Goal: Check status: Check status

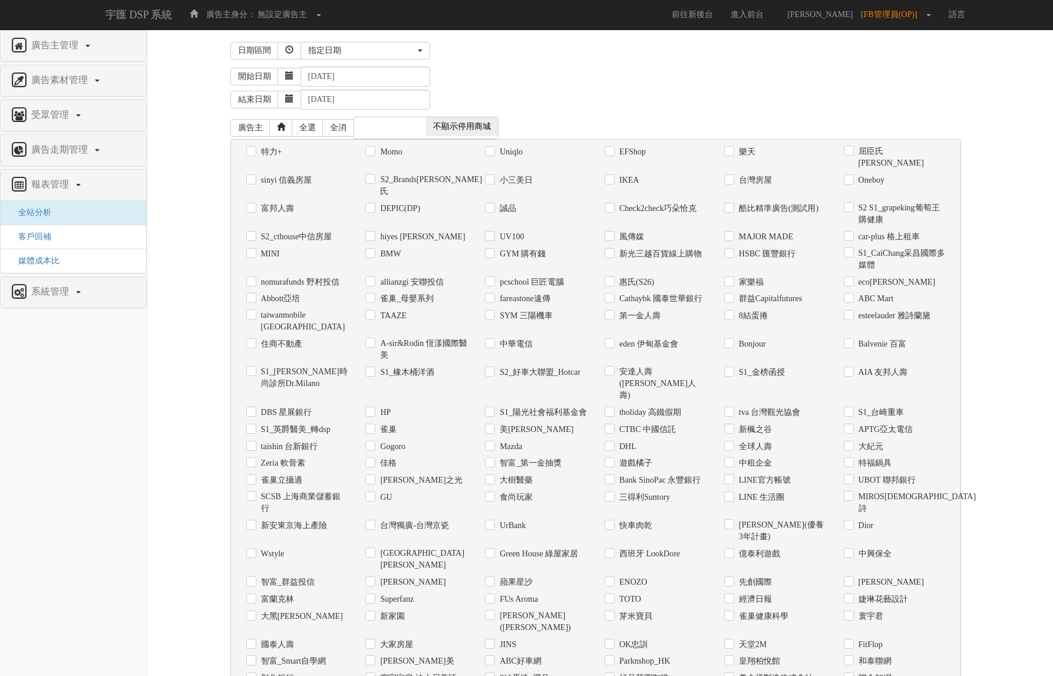
select select "Custom"
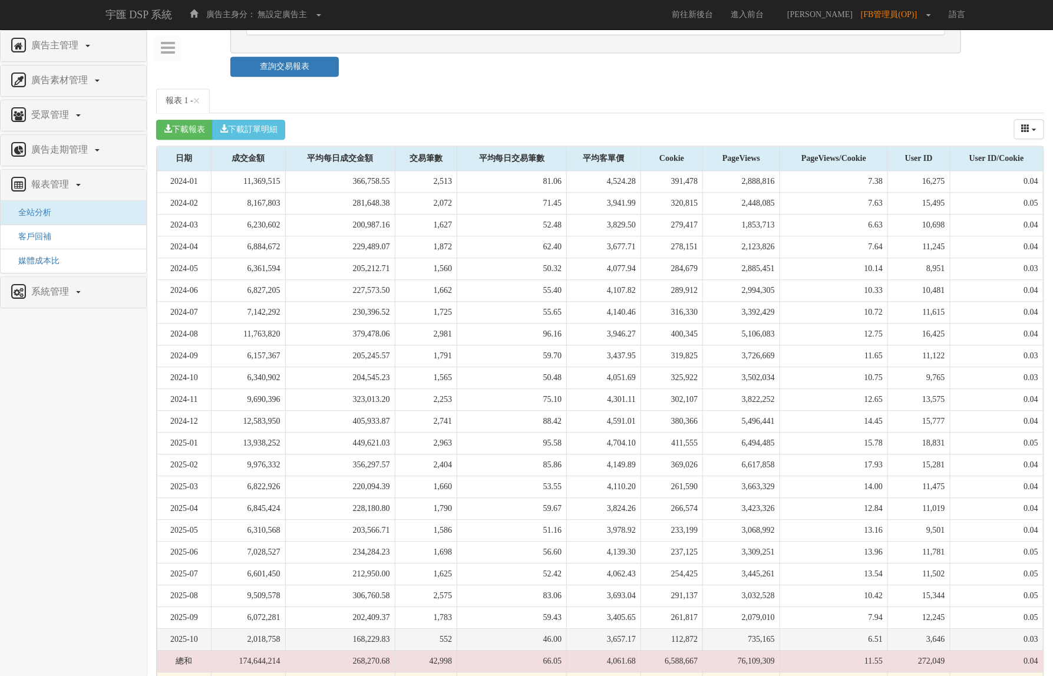
scroll to position [1221, 0]
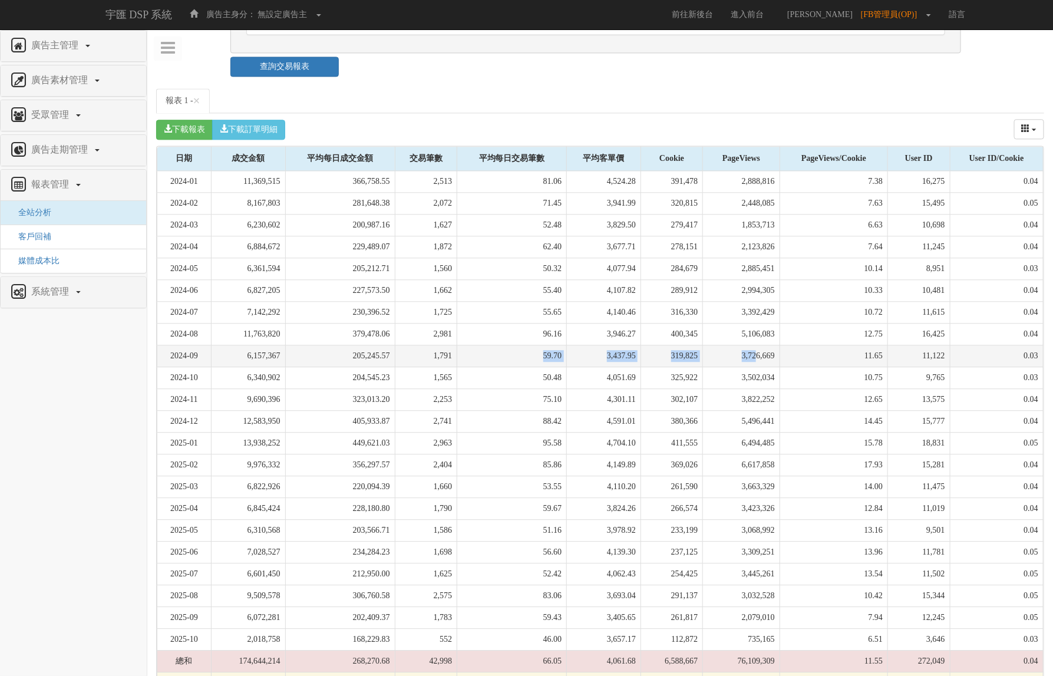
drag, startPoint x: 458, startPoint y: 319, endPoint x: 743, endPoint y: 325, distance: 284.8
click at [743, 345] on tr "2024-09 6,157,367 205,245.57 1,791 59.70 3,437.95 319,825 3,726,669 11.65 11,12…" at bounding box center [600, 356] width 887 height 22
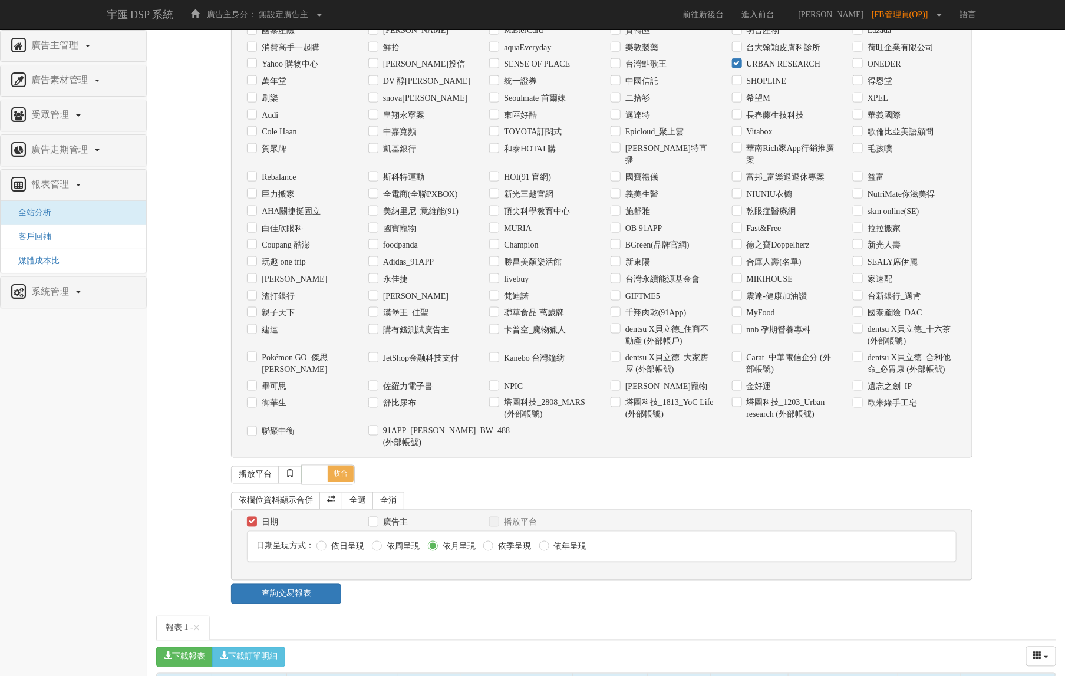
scroll to position [513, 0]
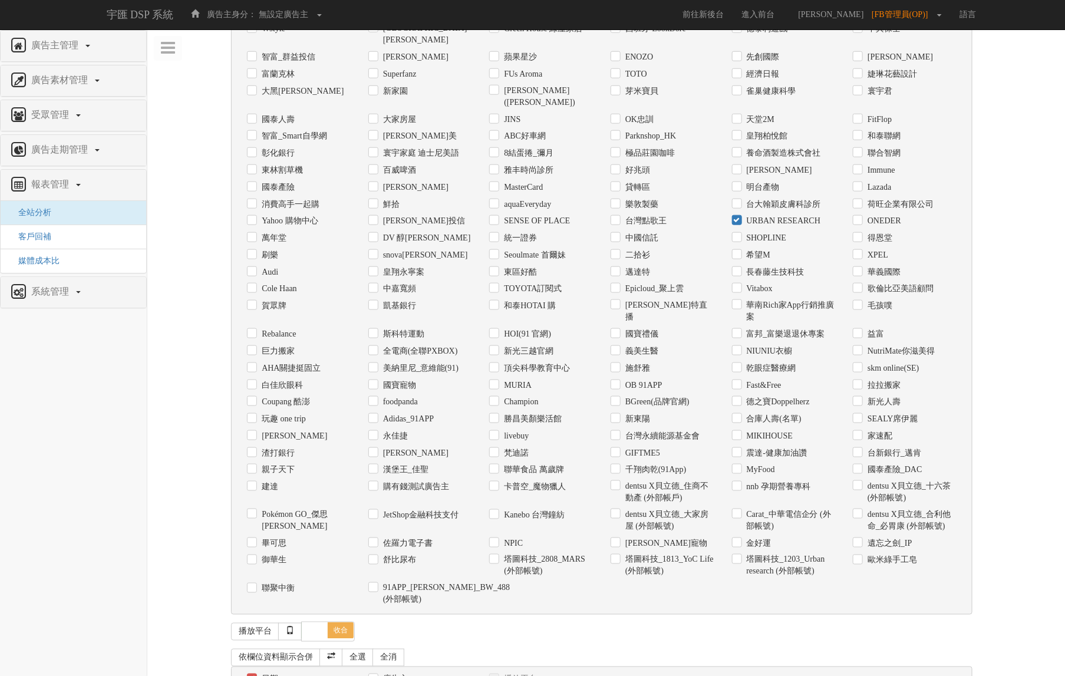
click at [776, 215] on label "URBAN RESEARCH" at bounding box center [782, 221] width 77 height 12
click at [740, 218] on input "URBAN RESEARCH" at bounding box center [736, 222] width 8 height 8
checkbox input "false"
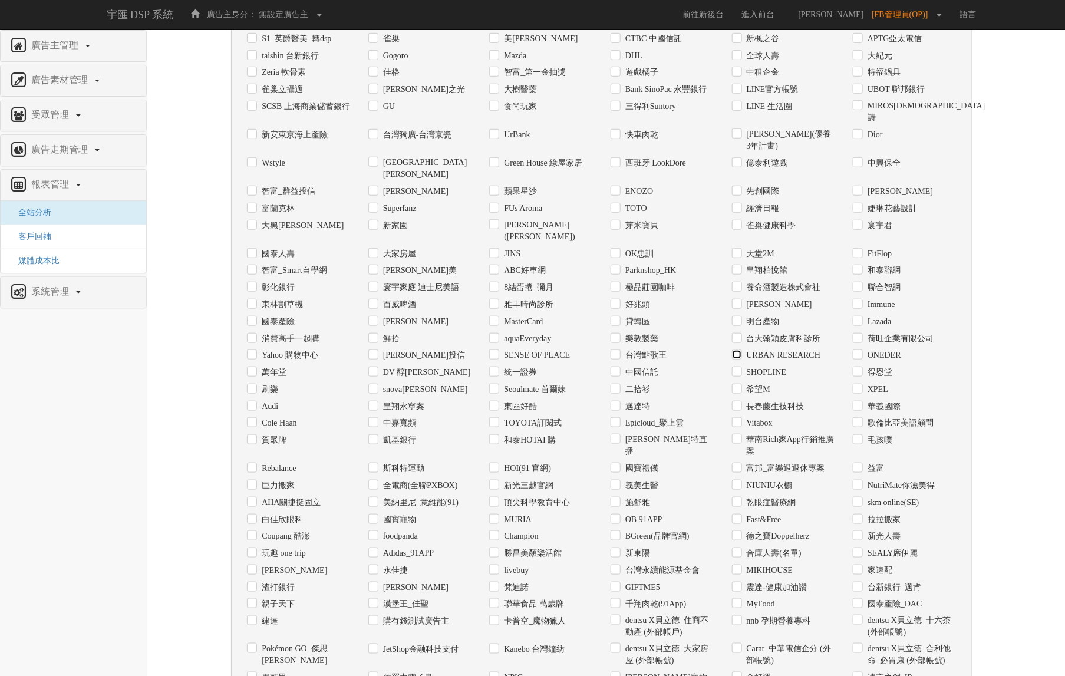
scroll to position [366, 0]
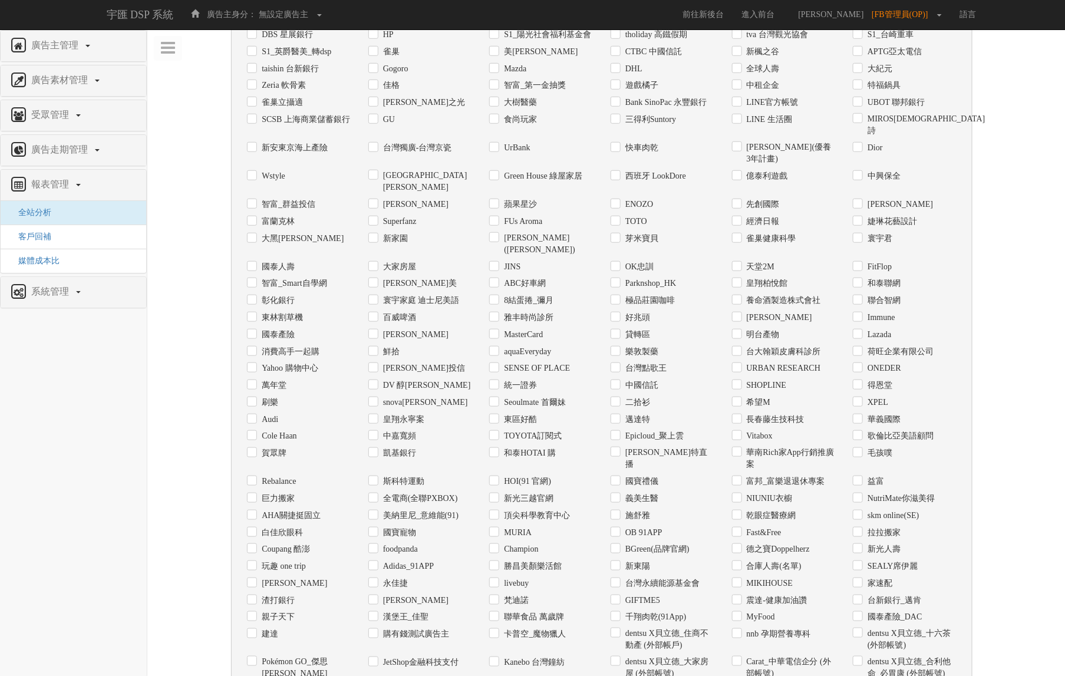
click at [519, 363] on label "SENSE ОF PLACE" at bounding box center [535, 369] width 69 height 12
click at [497, 365] on input "SENSE ОF PLACE" at bounding box center [493, 369] width 8 height 8
checkbox input "true"
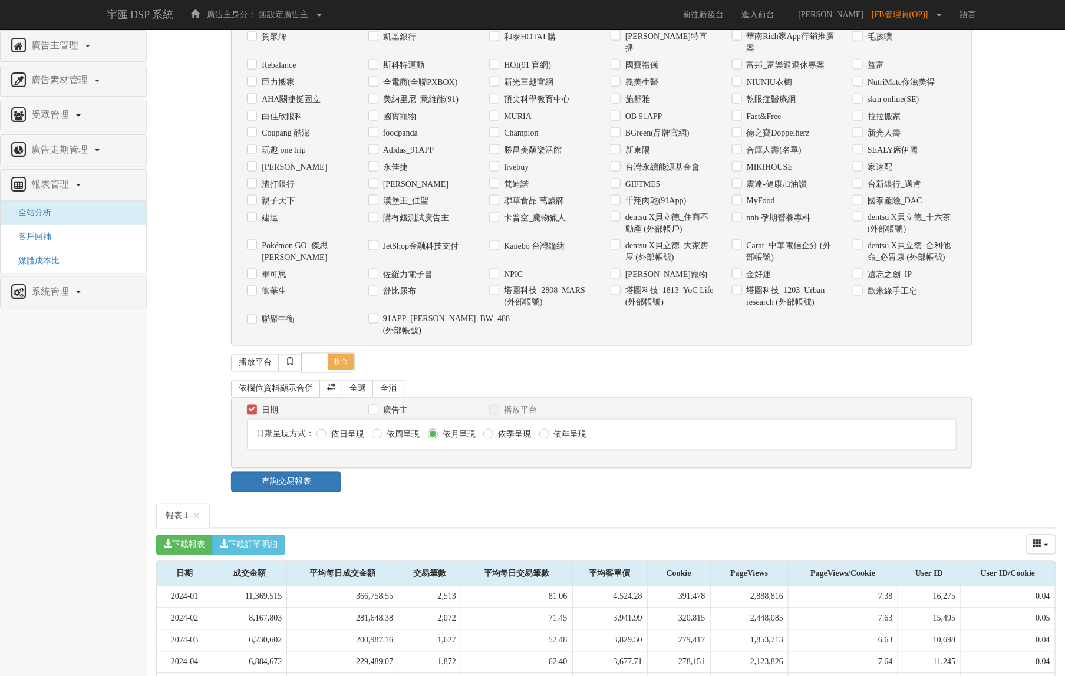
scroll to position [808, 0]
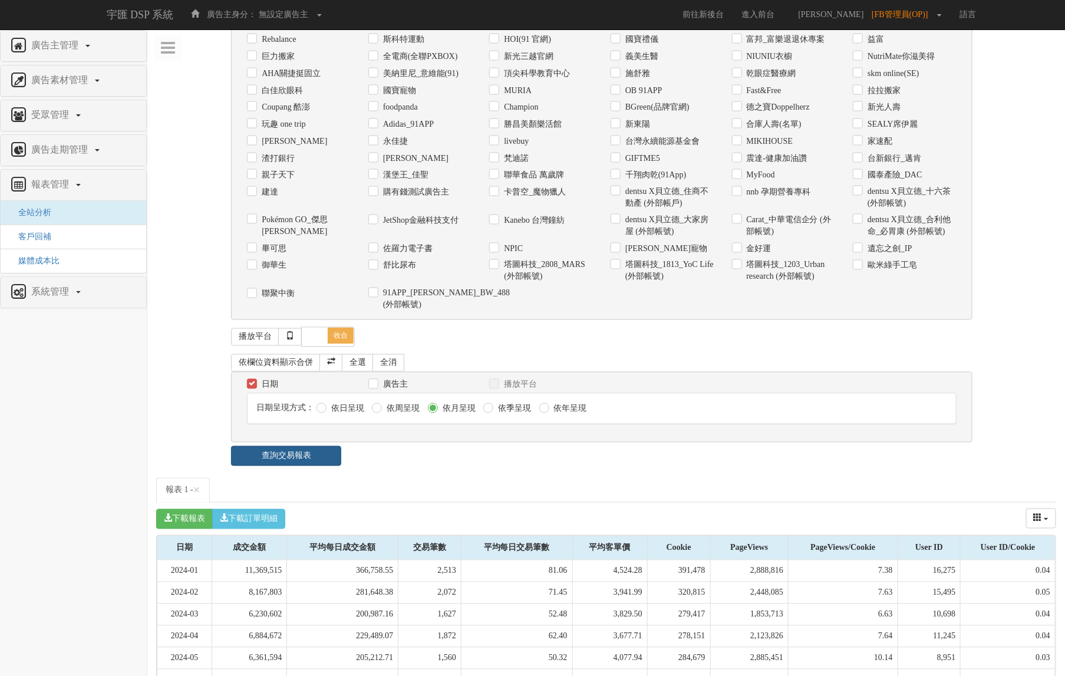
click at [279, 446] on link "查詢交易報表" at bounding box center [286, 456] width 110 height 20
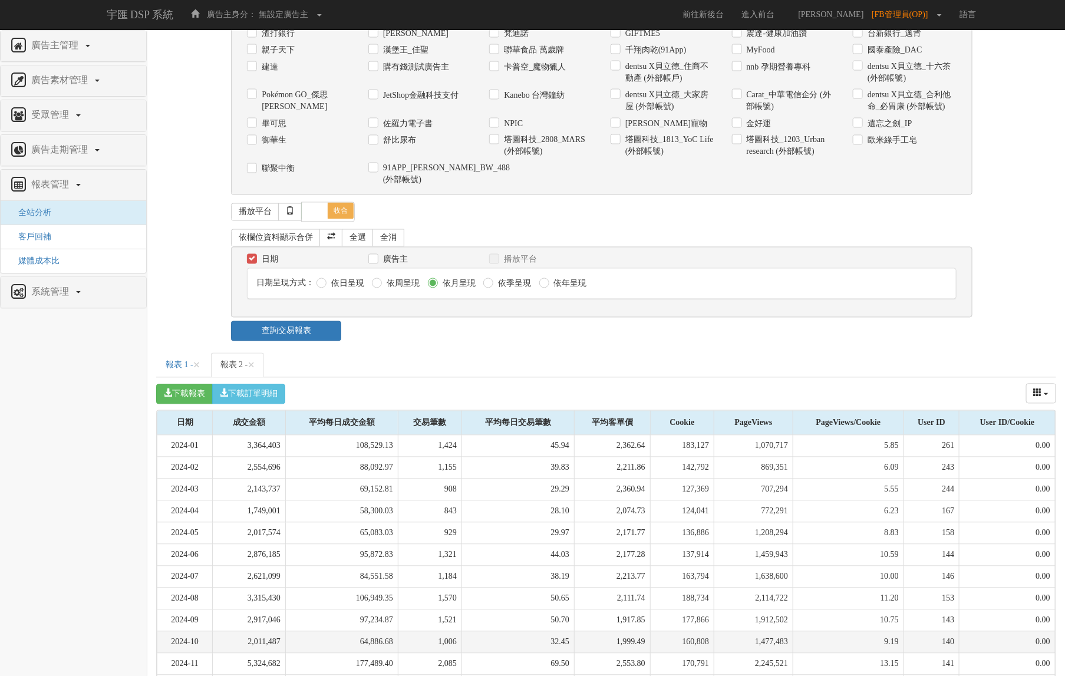
scroll to position [959, 0]
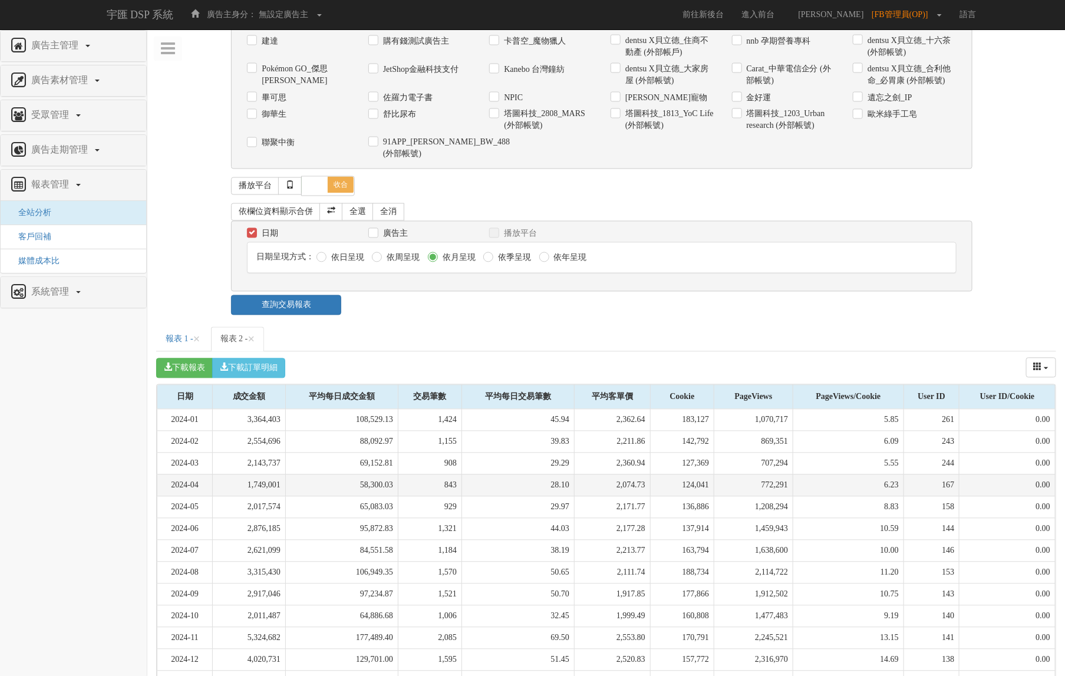
click at [252, 475] on td "1,749,001" at bounding box center [249, 486] width 73 height 22
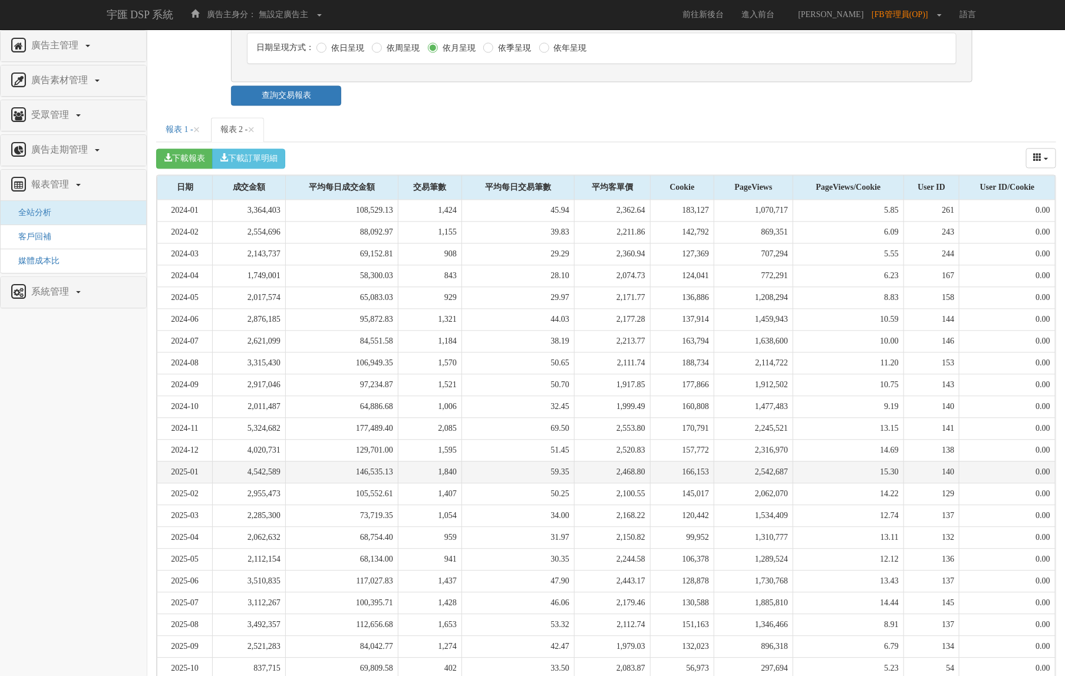
scroll to position [1177, 0]
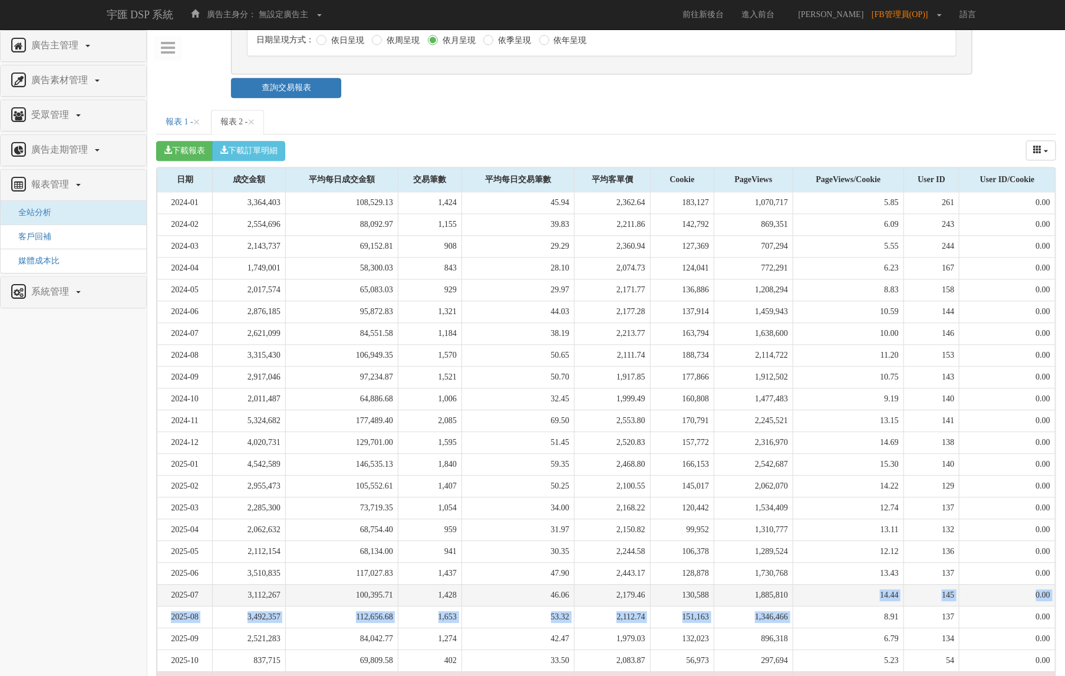
drag, startPoint x: 785, startPoint y: 564, endPoint x: 782, endPoint y: 544, distance: 19.6
click at [782, 544] on tbody "2024-01 3,364,403 108,529.13 1,424 45.94 2,362.64 183,127 1,070,717 5.85 261 0.…" at bounding box center [606, 453] width 898 height 523
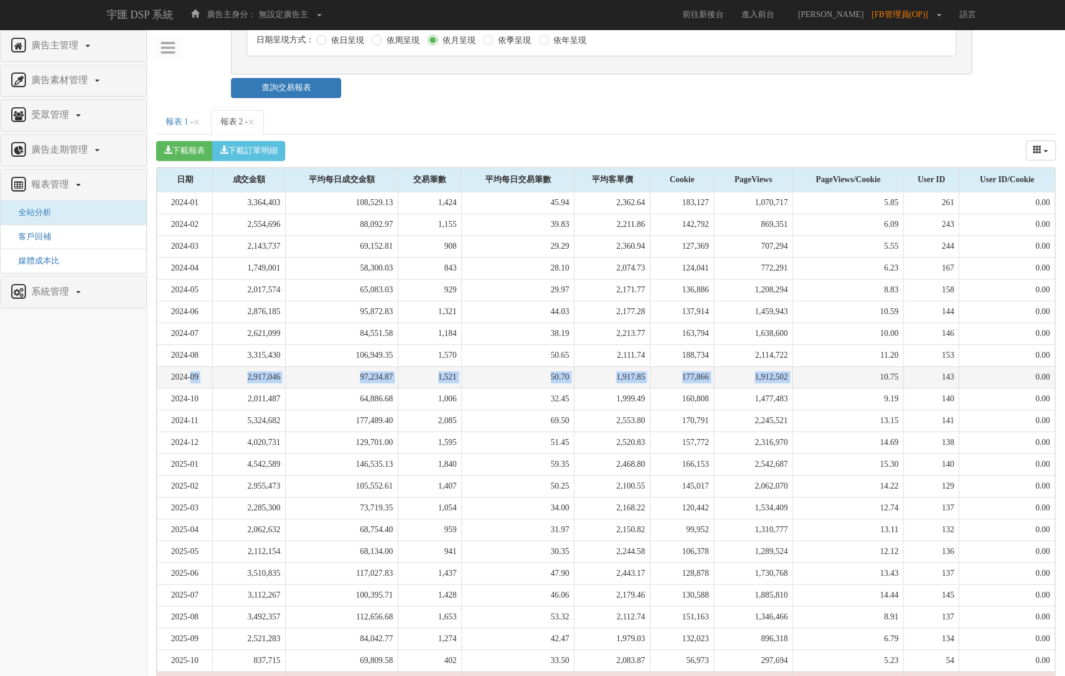
drag, startPoint x: 195, startPoint y: 323, endPoint x: 812, endPoint y: 319, distance: 617.2
click at [812, 366] on tr "2024-09 2,917,046 97,234.87 1,521 50.70 1,917.85 177,866 1,912,502 10.75 143 0.…" at bounding box center [606, 377] width 898 height 22
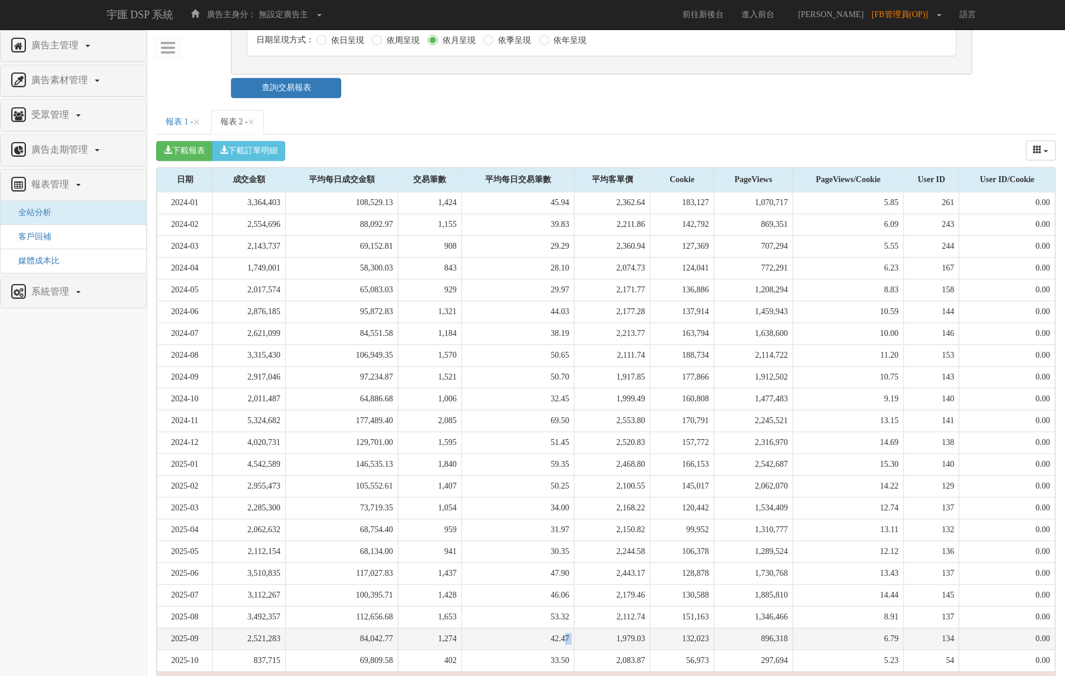
drag, startPoint x: 553, startPoint y: 590, endPoint x: 577, endPoint y: 588, distance: 23.7
click at [577, 628] on tr "2025-09 2,521,283 84,042.77 1,274 42.47 1,979.03 132,023 896,318 6.79 134 0.00" at bounding box center [606, 639] width 898 height 22
click at [564, 628] on td "42.47" at bounding box center [518, 639] width 113 height 22
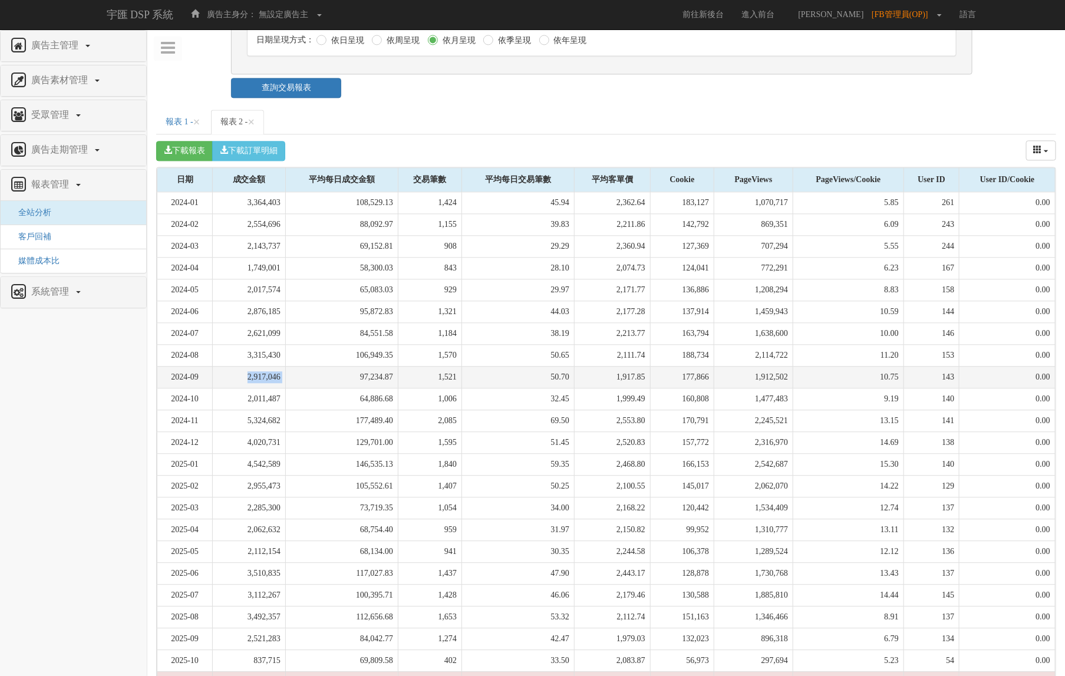
drag, startPoint x: 234, startPoint y: 328, endPoint x: 328, endPoint y: 331, distance: 94.4
click at [328, 366] on tr "2024-09 2,917,046 97,234.87 1,521 50.70 1,917.85 177,866 1,912,502 10.75 143 0.…" at bounding box center [606, 377] width 898 height 22
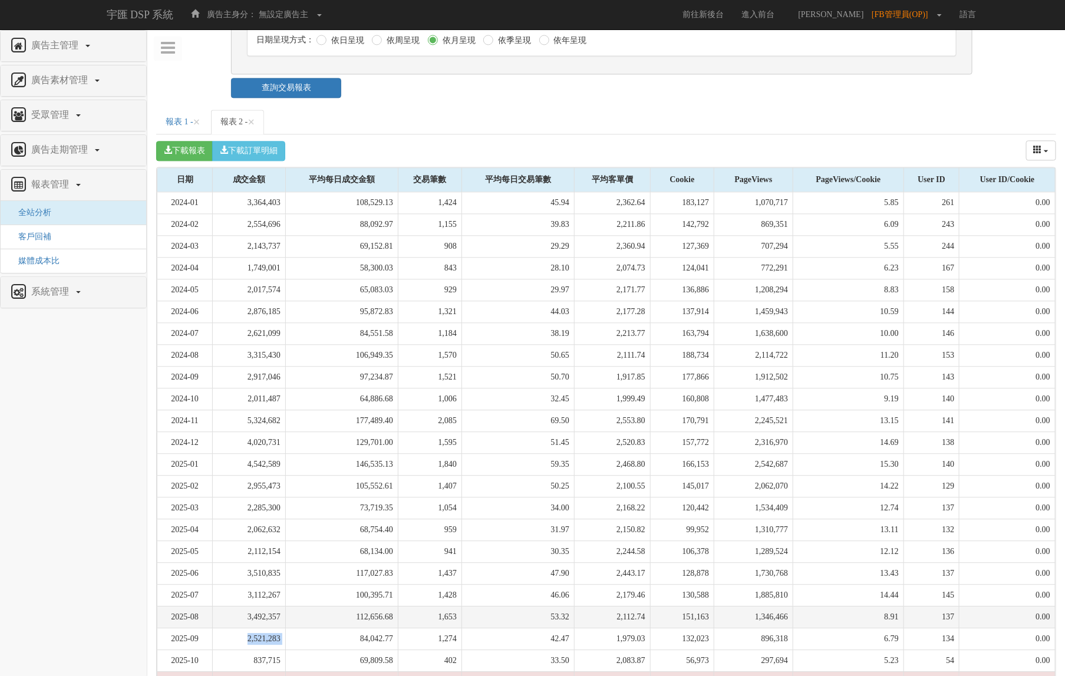
drag, startPoint x: 277, startPoint y: 582, endPoint x: 334, endPoint y: 572, distance: 58.2
click at [311, 572] on tbody "2024-01 3,364,403 108,529.13 1,424 45.94 2,362.64 183,127 1,070,717 5.85 261 0.…" at bounding box center [606, 453] width 898 height 523
